Goal: Information Seeking & Learning: Learn about a topic

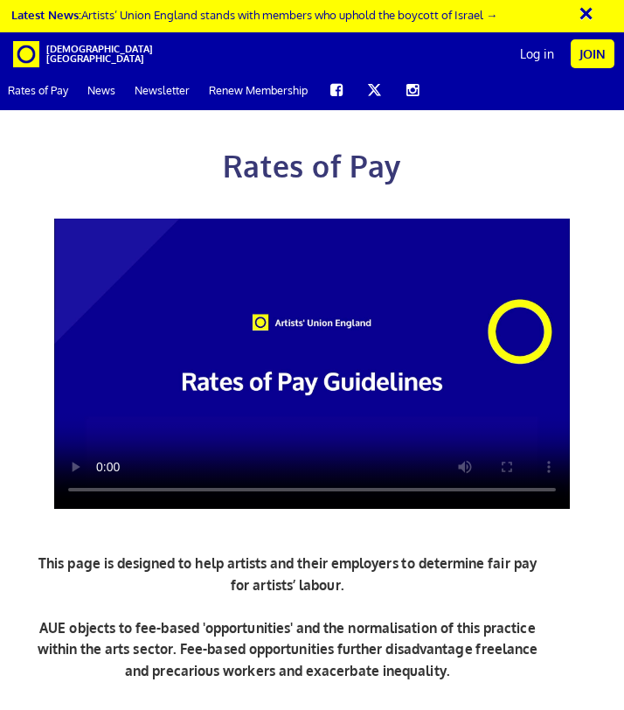
scroll to position [3624, 0]
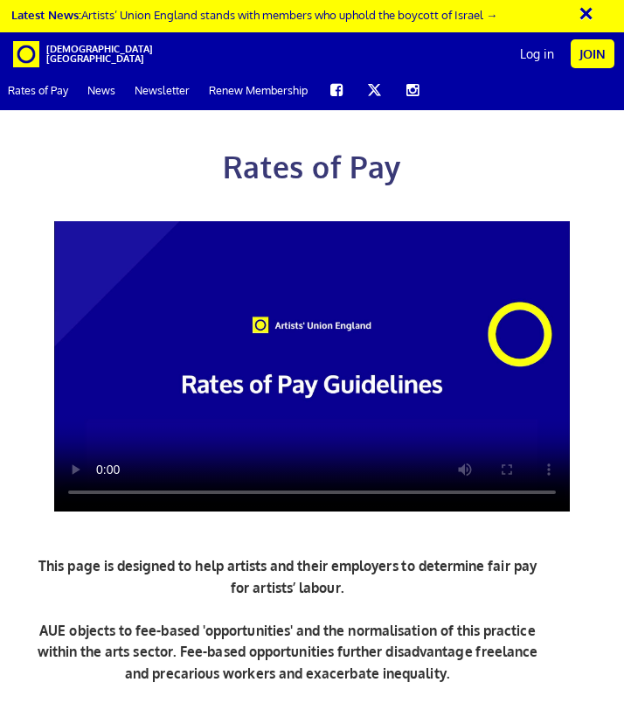
scroll to position [2819, 0]
